Goal: Navigation & Orientation: Find specific page/section

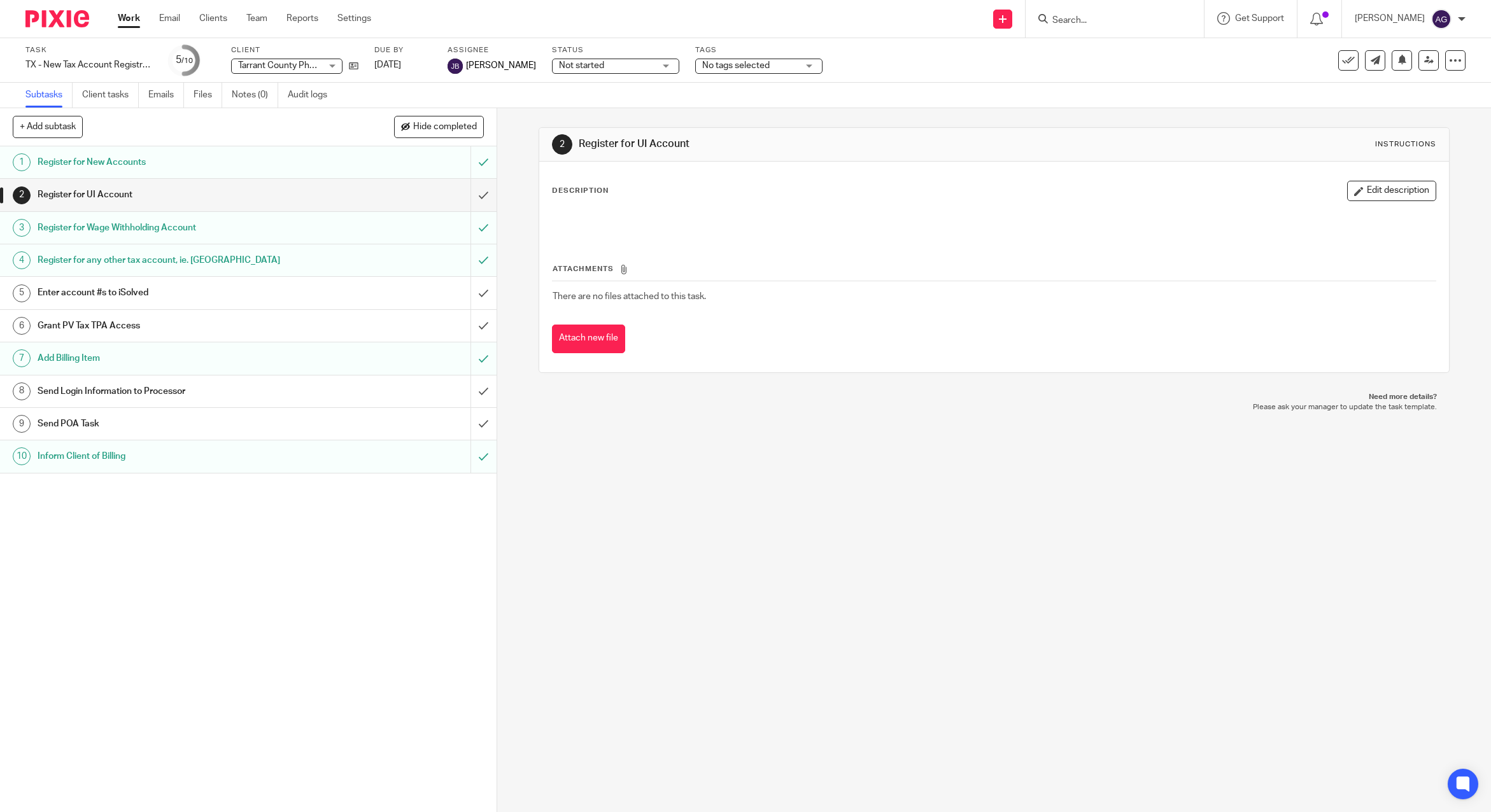
click at [123, 17] on link "Work" at bounding box center [129, 18] width 22 height 13
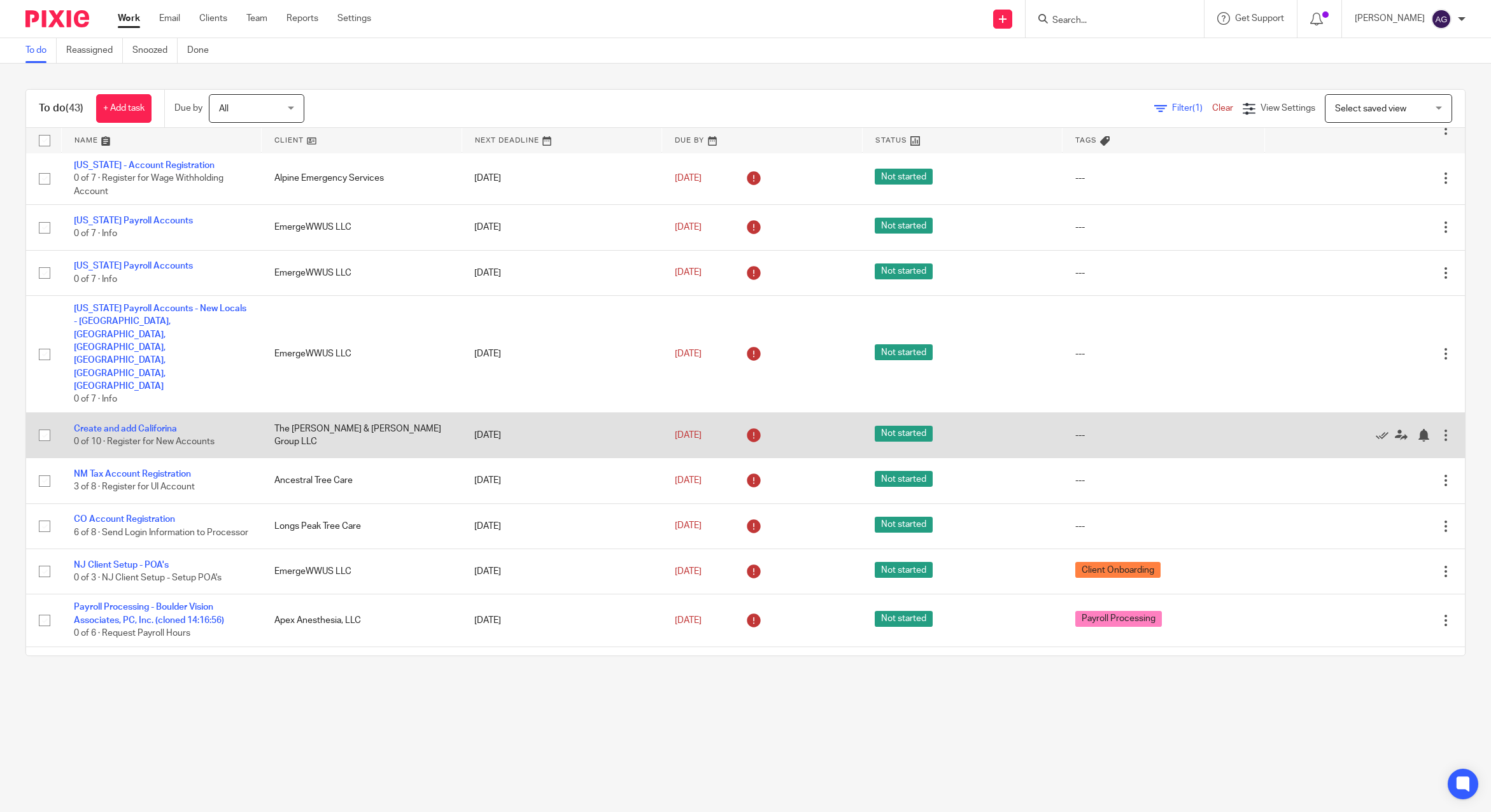
scroll to position [1400, 0]
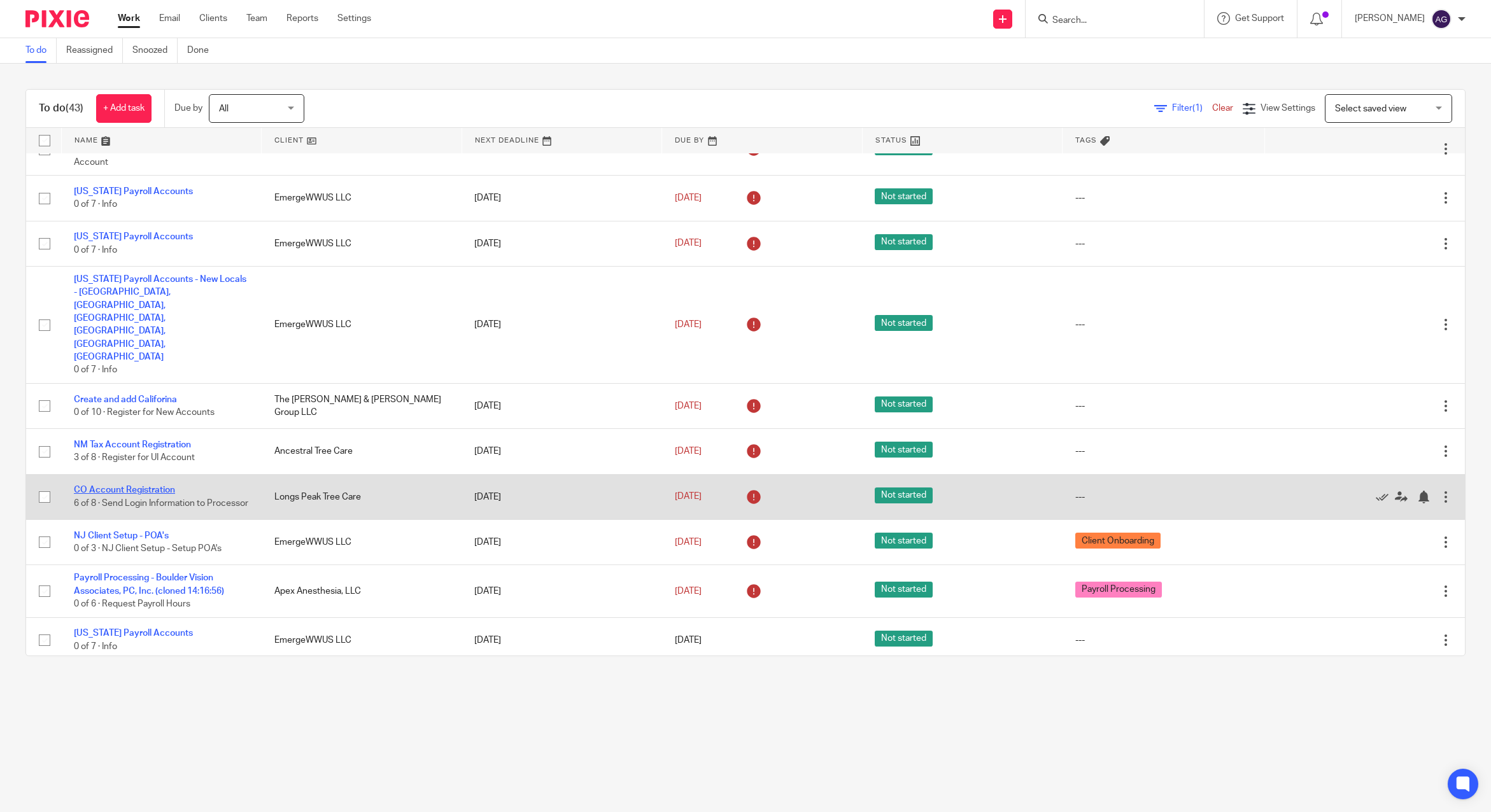
click at [137, 486] on link "CO Account Registration" at bounding box center [124, 490] width 101 height 9
